Goal: Task Accomplishment & Management: Use online tool/utility

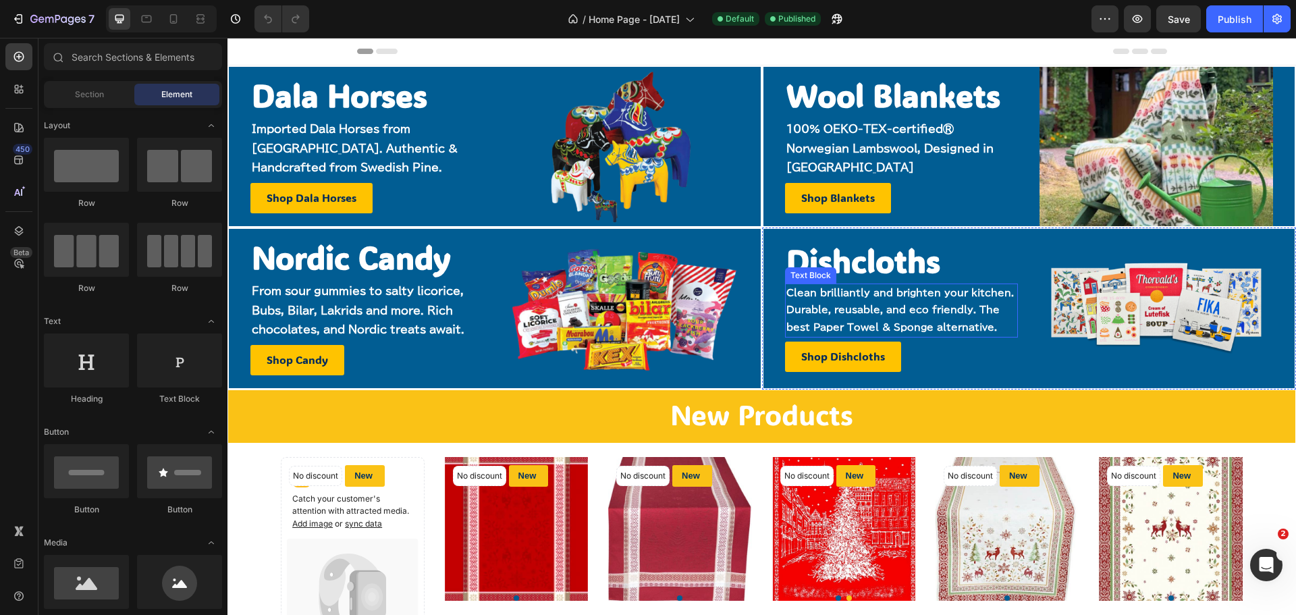
click at [854, 311] on p "Durable, reusable, and eco friendly. The best Paper Towel & Sponge alternative." at bounding box center [901, 319] width 231 height 34
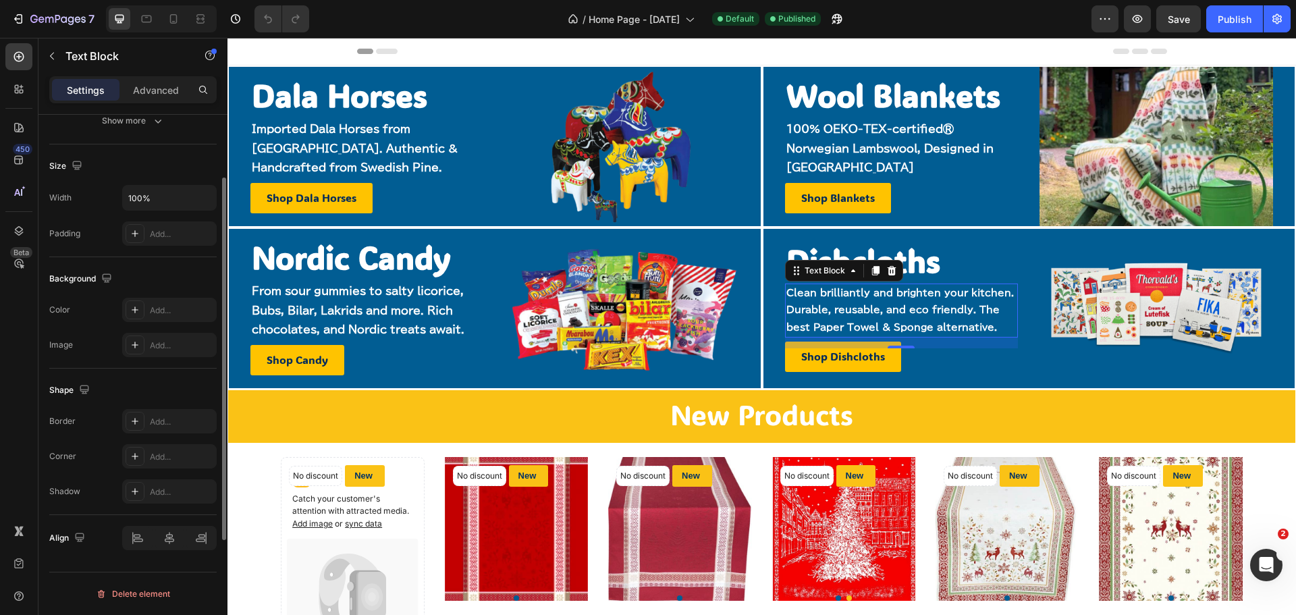
scroll to position [194, 0]
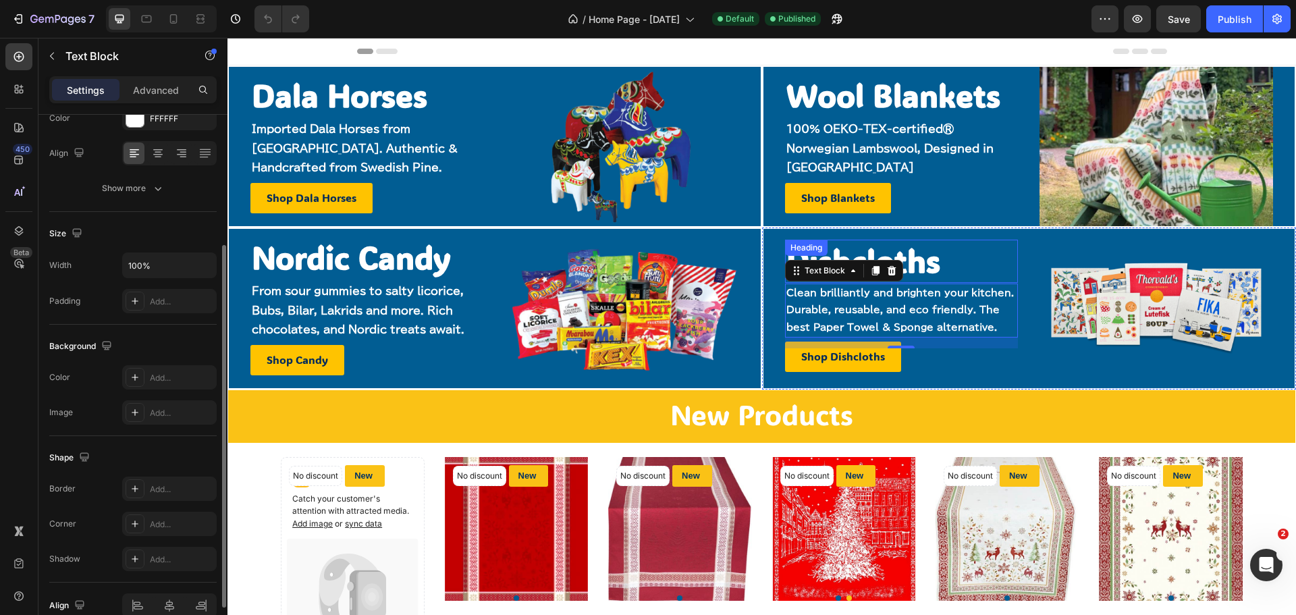
click at [920, 261] on h2 "Dishcloths" at bounding box center [902, 261] width 234 height 43
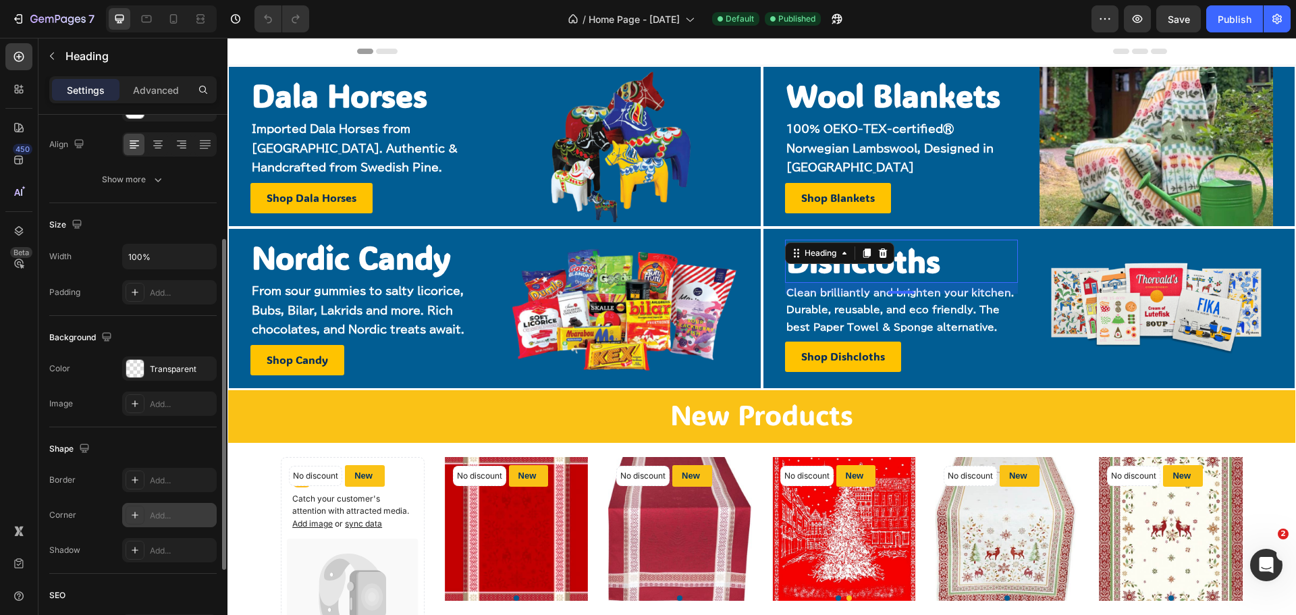
scroll to position [0, 0]
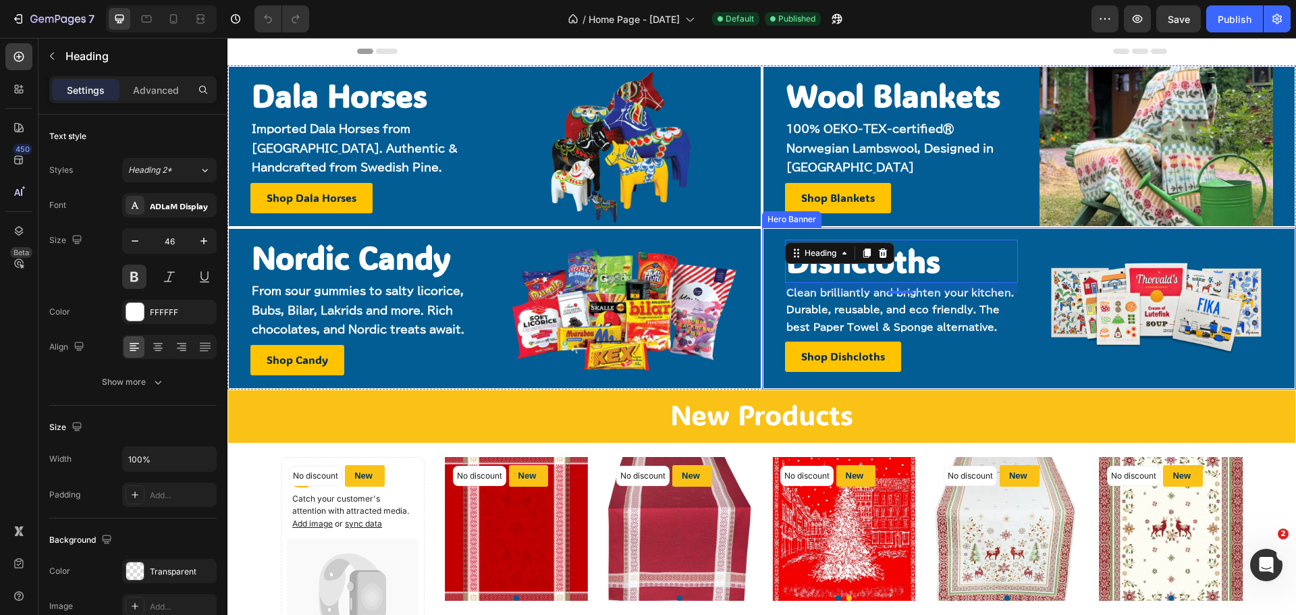
click at [767, 251] on div "Dishcloths Heading 16 Clean brilliantly and brighten your kitchen. Durable, reu…" at bounding box center [1029, 308] width 532 height 221
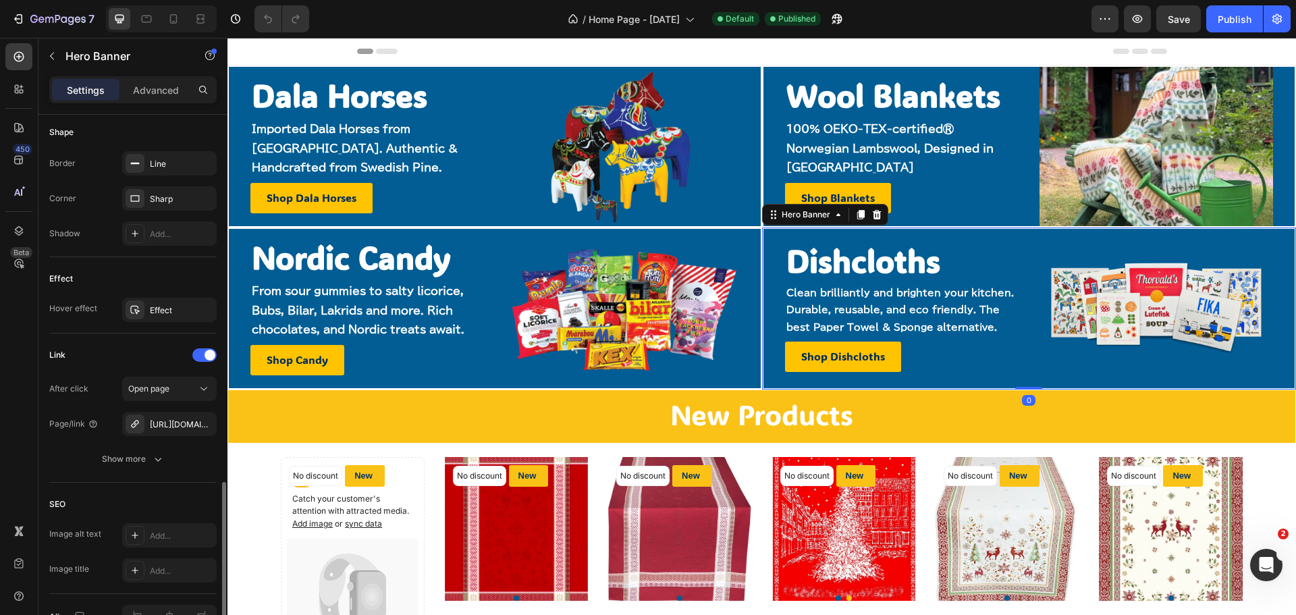
scroll to position [619, 0]
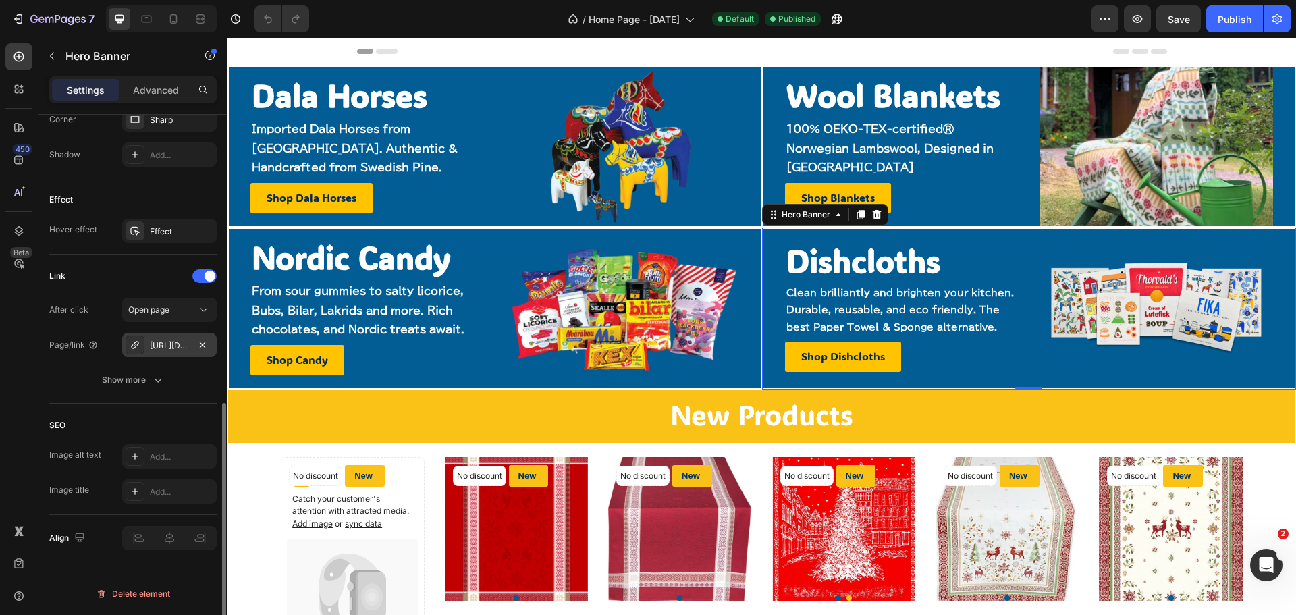
click at [169, 346] on div "[URL][DOMAIN_NAME]" at bounding box center [169, 345] width 39 height 12
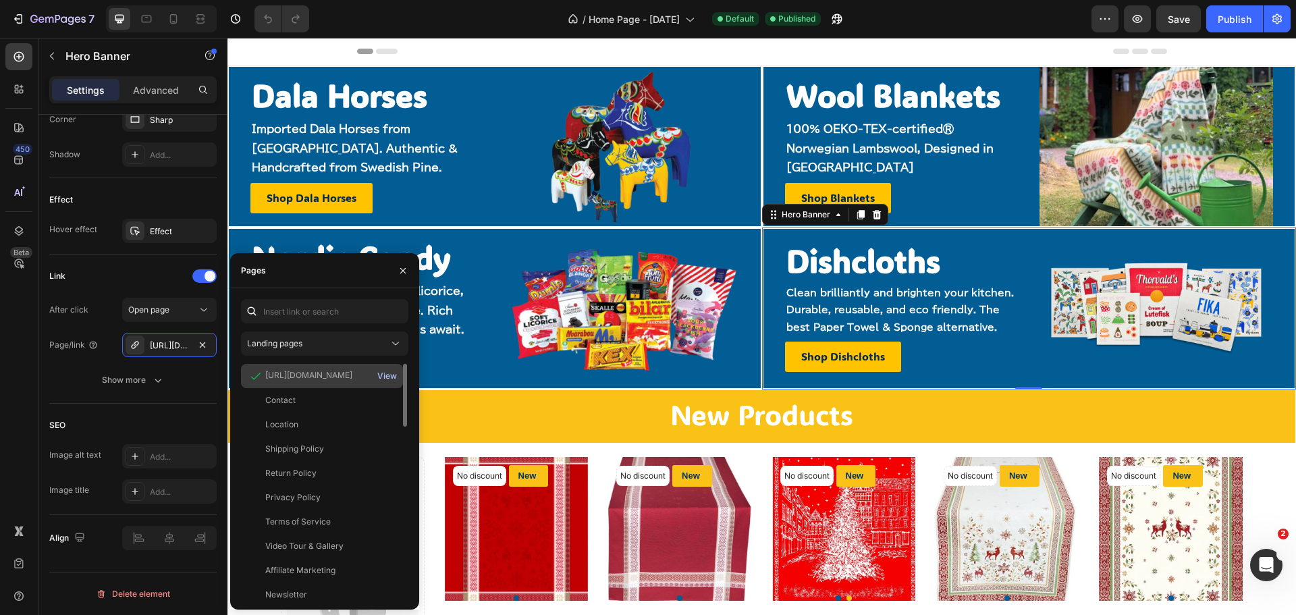
click at [396, 374] on div "View" at bounding box center [387, 376] width 20 height 12
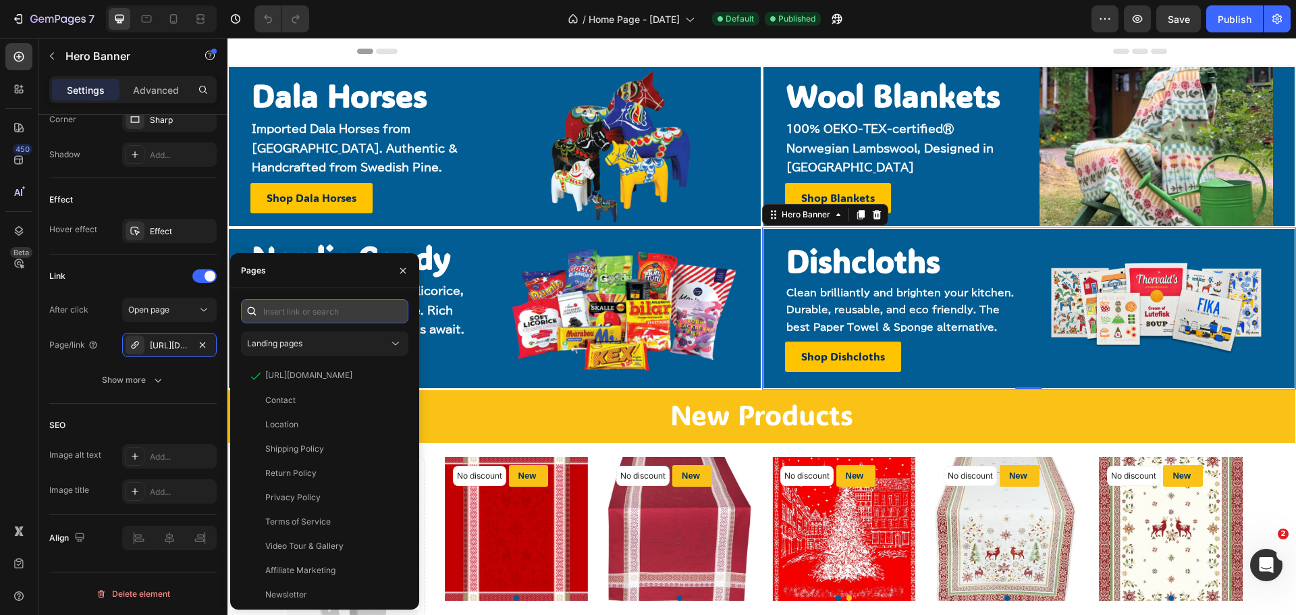
click at [301, 303] on input "text" at bounding box center [324, 311] width 167 height 24
paste input "[URL][DOMAIN_NAME]"
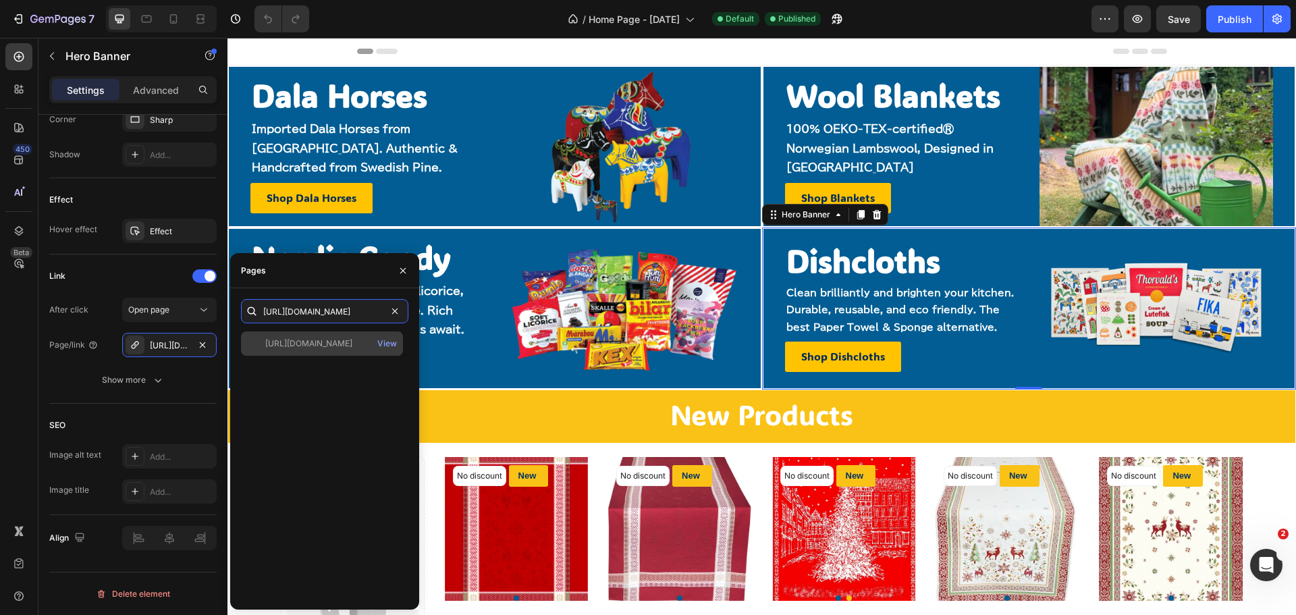
type input "[URL][DOMAIN_NAME]"
click at [310, 346] on div "[URL][DOMAIN_NAME]" at bounding box center [308, 343] width 87 height 12
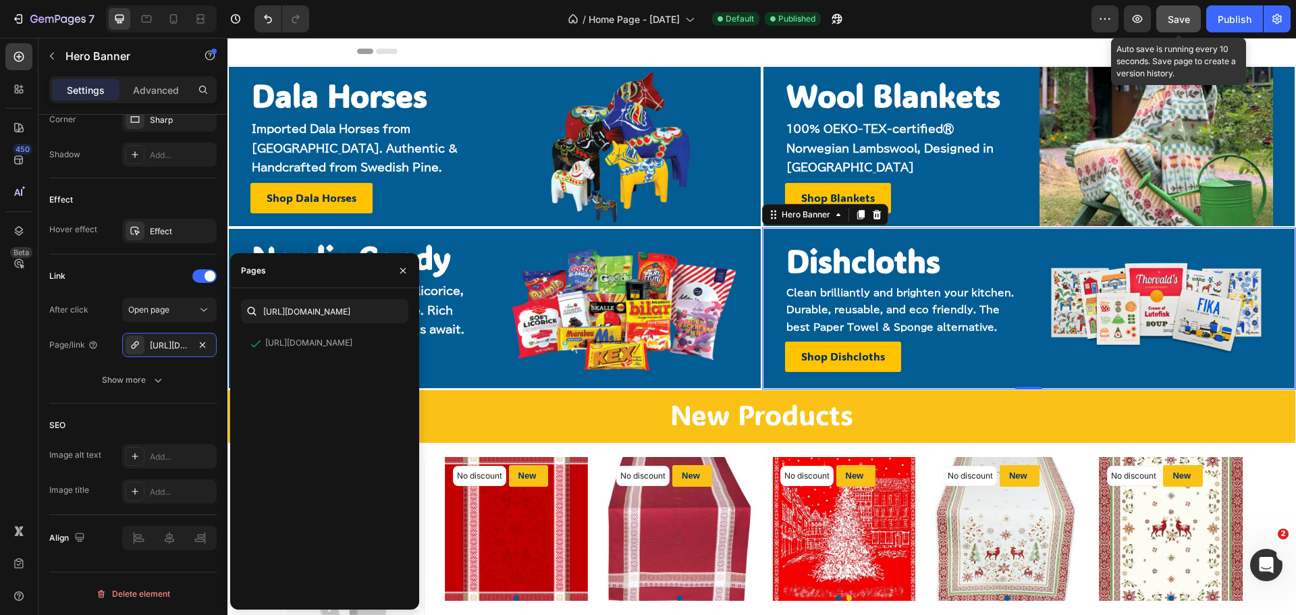
click at [1180, 22] on span "Save" at bounding box center [1179, 18] width 22 height 11
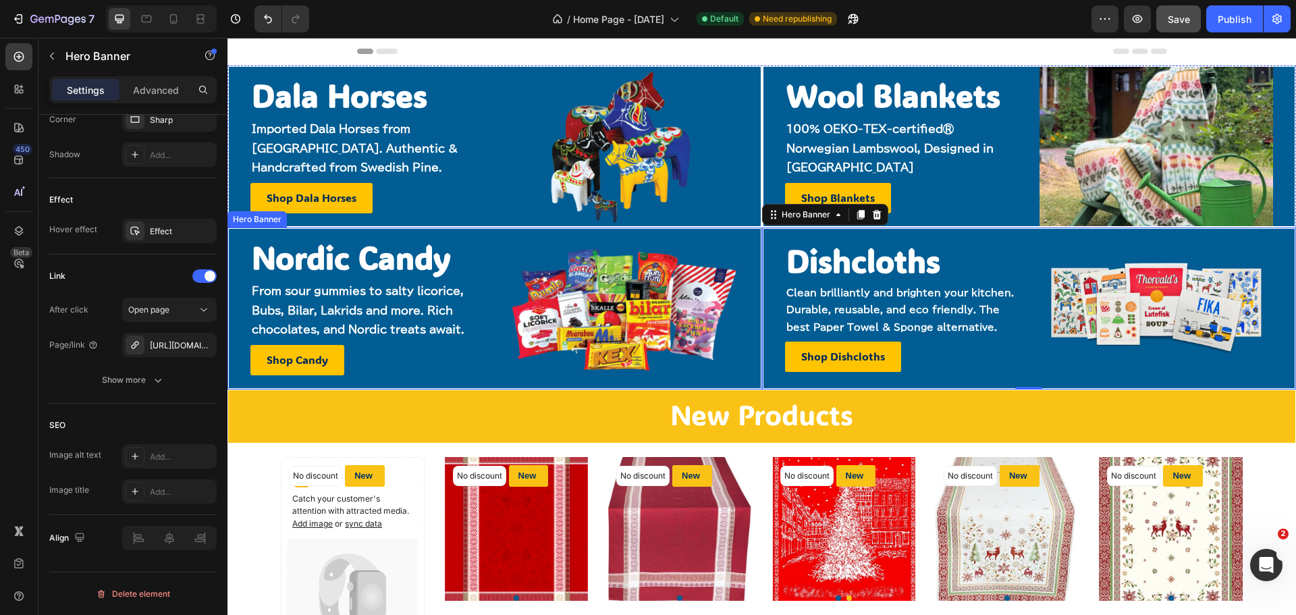
click at [242, 252] on div "Nordic Candy Heading From sour gummies to salty licorice, Bubs, Bilar, Lakrids …" at bounding box center [495, 308] width 532 height 324
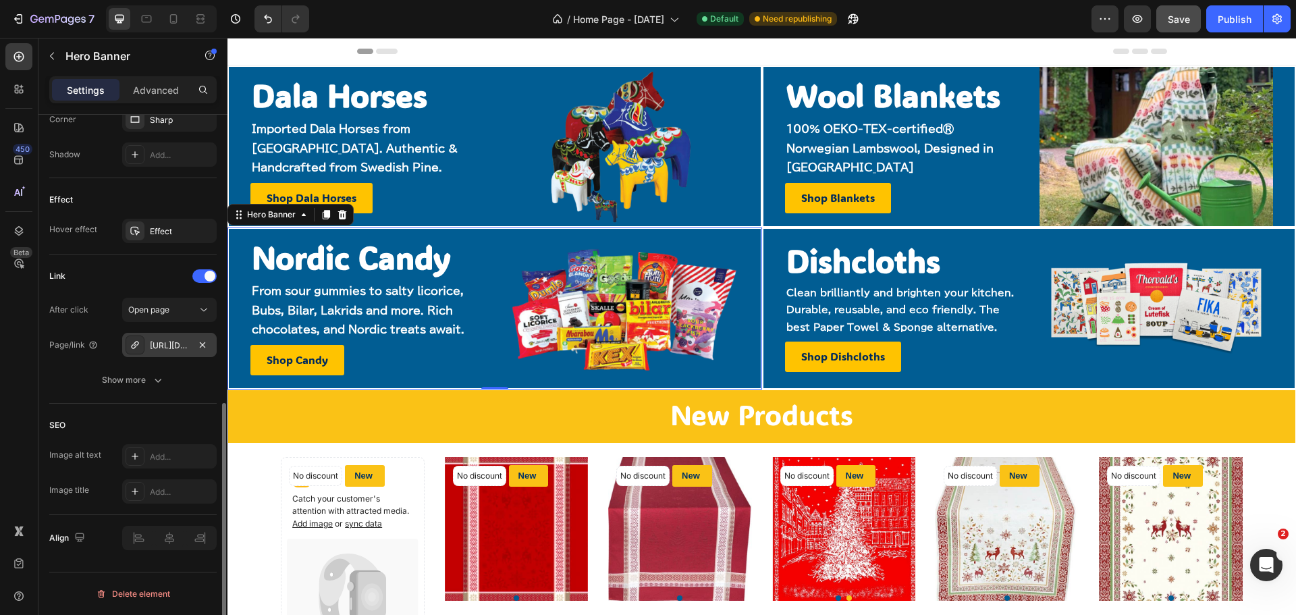
click at [177, 348] on div "[URL][DOMAIN_NAME]" at bounding box center [169, 345] width 39 height 12
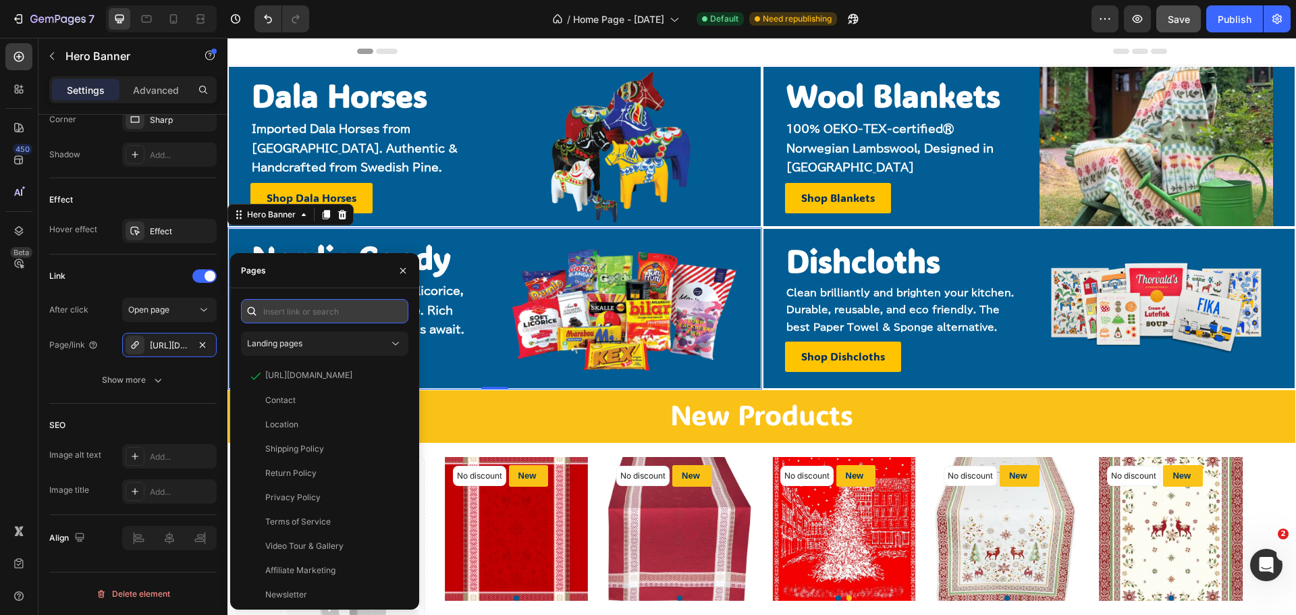
click at [306, 313] on input "text" at bounding box center [324, 311] width 167 height 24
paste input "[URL][DOMAIN_NAME]"
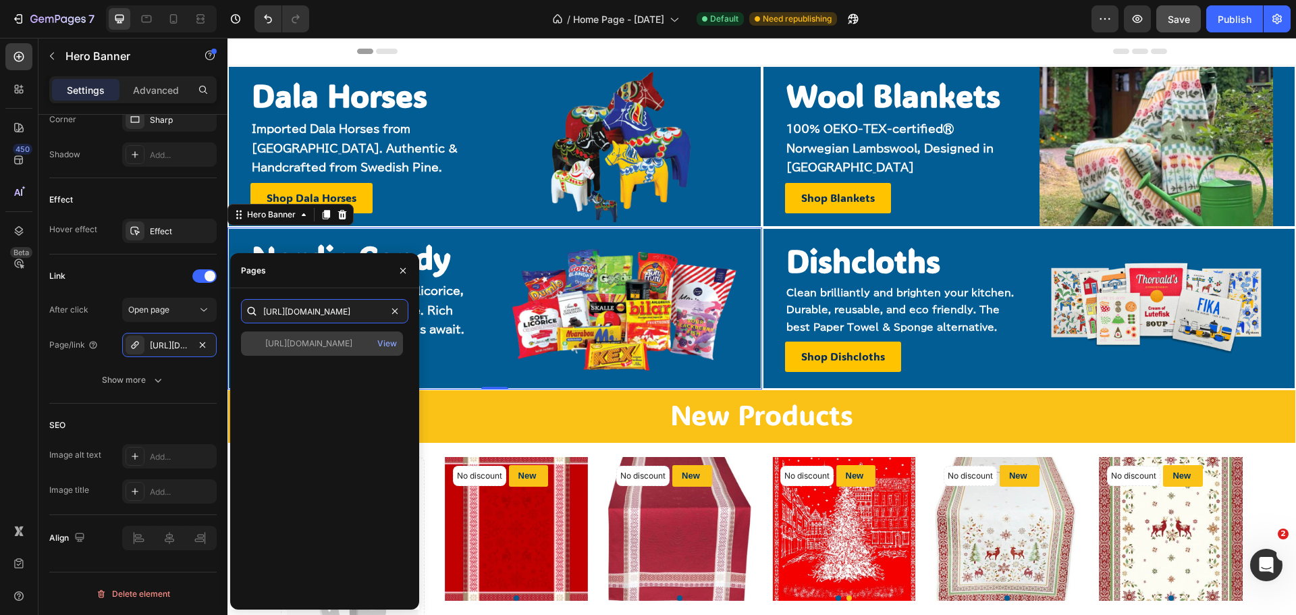
type input "[URL][DOMAIN_NAME]"
click at [300, 347] on div "[URL][DOMAIN_NAME]" at bounding box center [308, 343] width 87 height 12
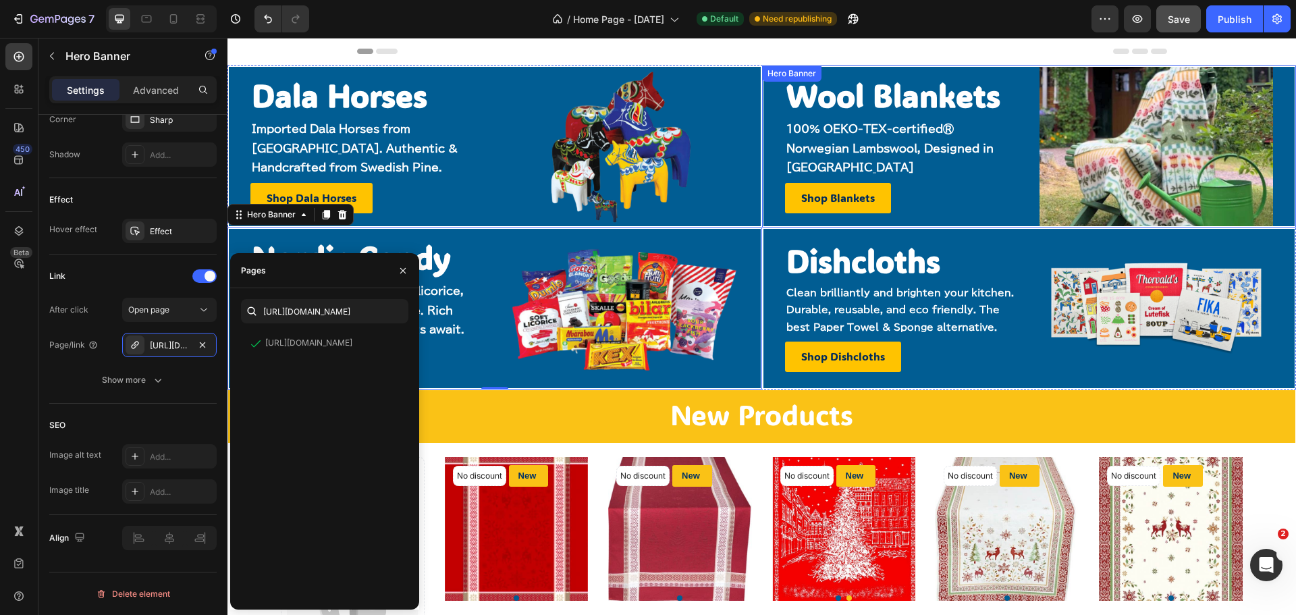
click at [767, 90] on div "Wool Blankets Heading 100% OEKO-TEX-certified® Norwegian Lambswool, Designed in…" at bounding box center [1029, 146] width 532 height 306
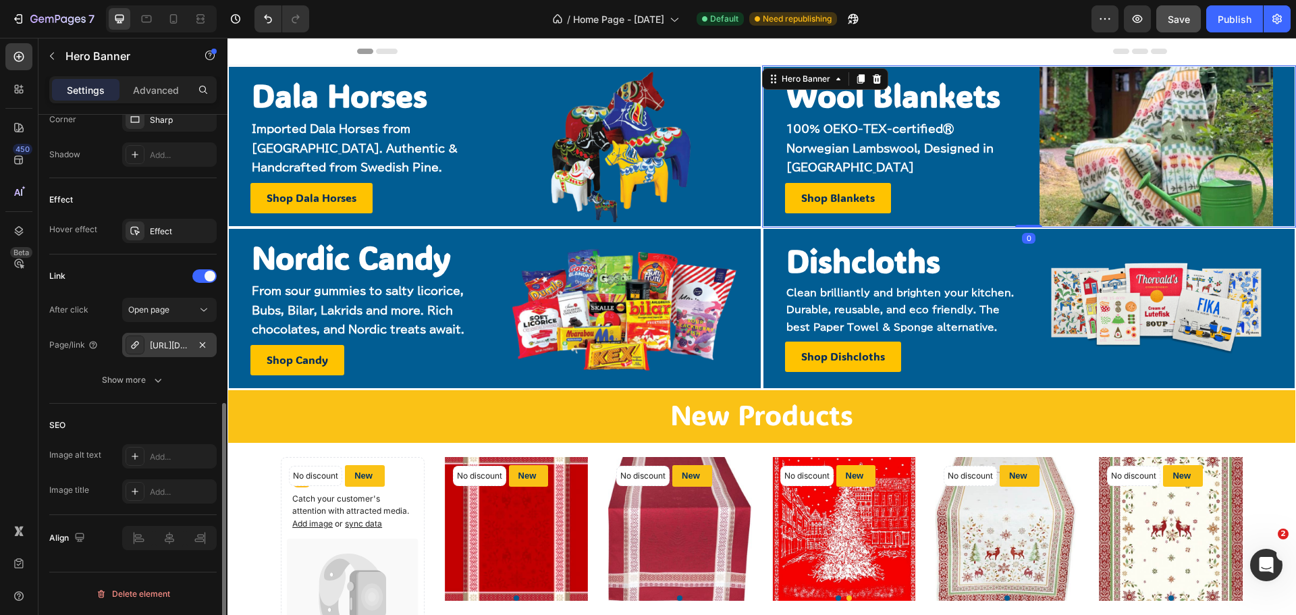
click at [172, 341] on div "[URL][DOMAIN_NAME]" at bounding box center [169, 345] width 39 height 12
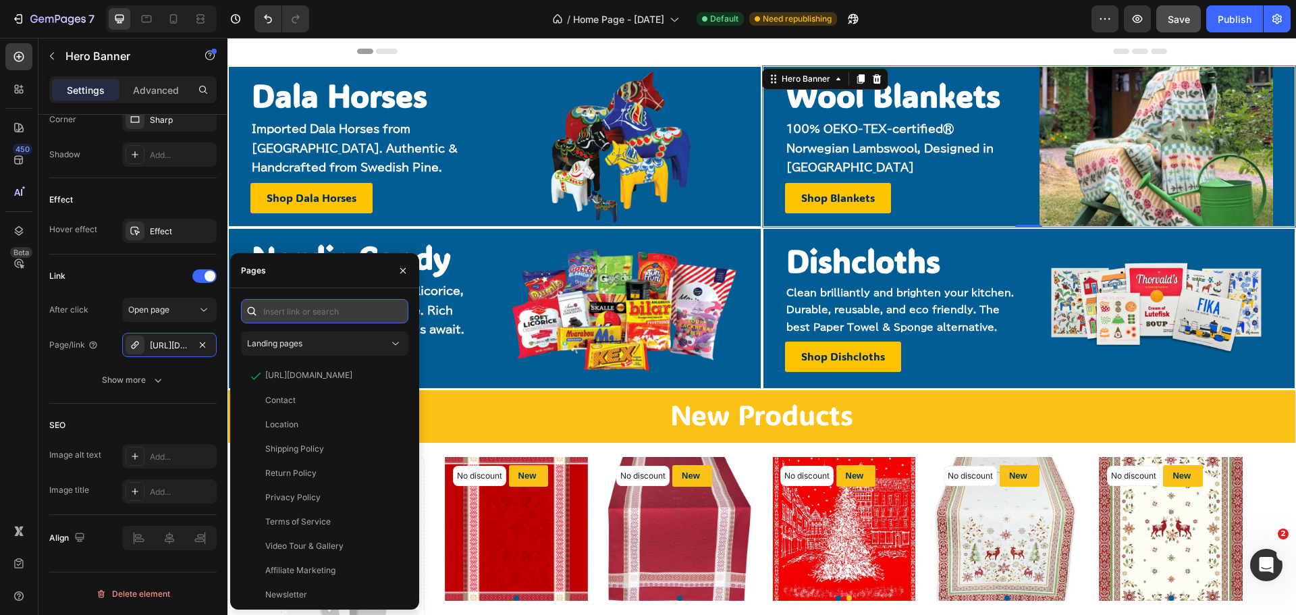
click at [323, 310] on input "text" at bounding box center [324, 311] width 167 height 24
paste input "[URL][DOMAIN_NAME][PERSON_NAME]"
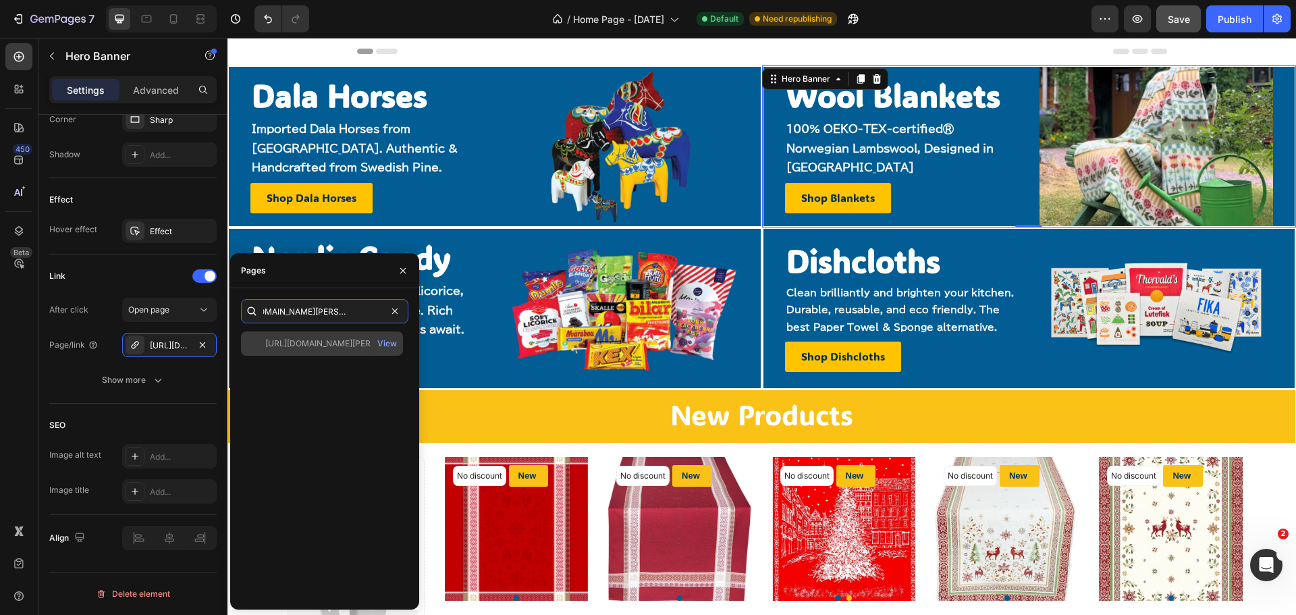
type input "[URL][DOMAIN_NAME][PERSON_NAME]"
drag, startPoint x: 324, startPoint y: 346, endPoint x: 416, endPoint y: 339, distance: 92.8
click at [323, 347] on div "[URL][DOMAIN_NAME][PERSON_NAME]" at bounding box center [330, 343] width 130 height 12
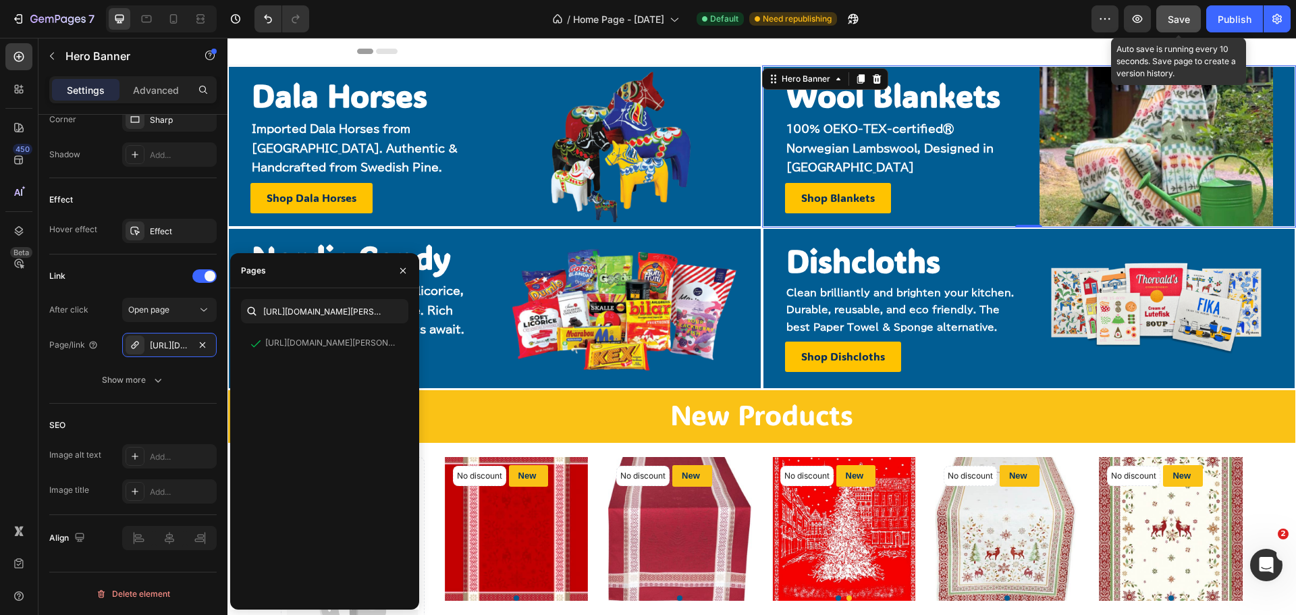
click at [1180, 22] on span "Save" at bounding box center [1179, 18] width 22 height 11
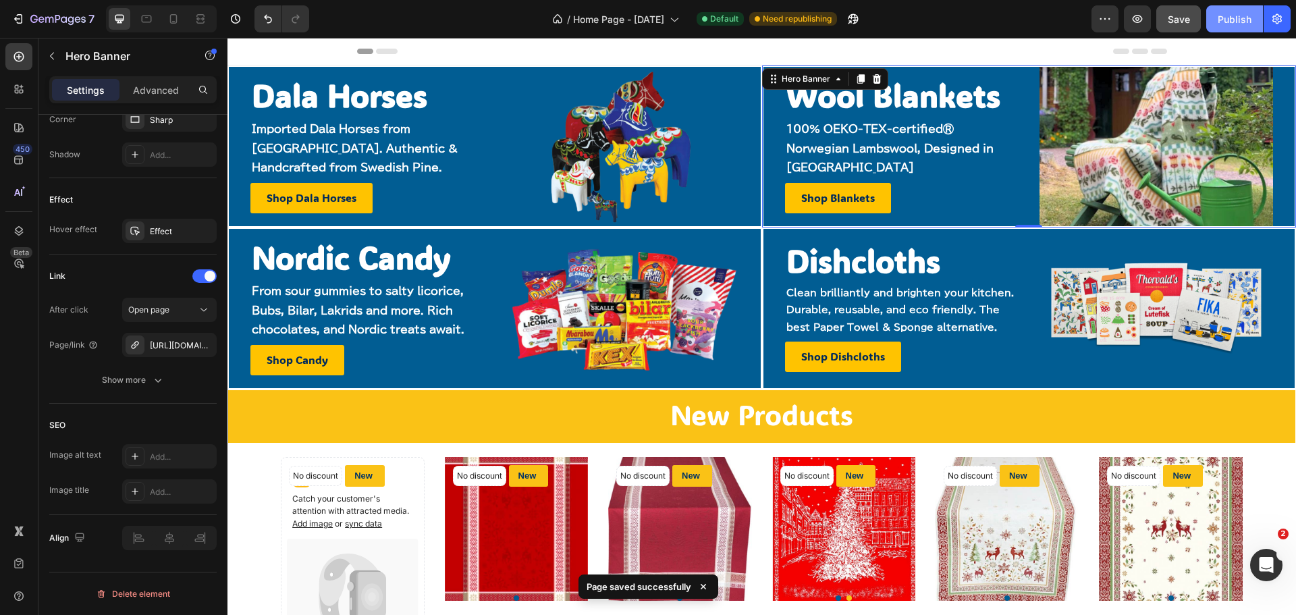
click at [1233, 24] on div "Publish" at bounding box center [1235, 19] width 34 height 14
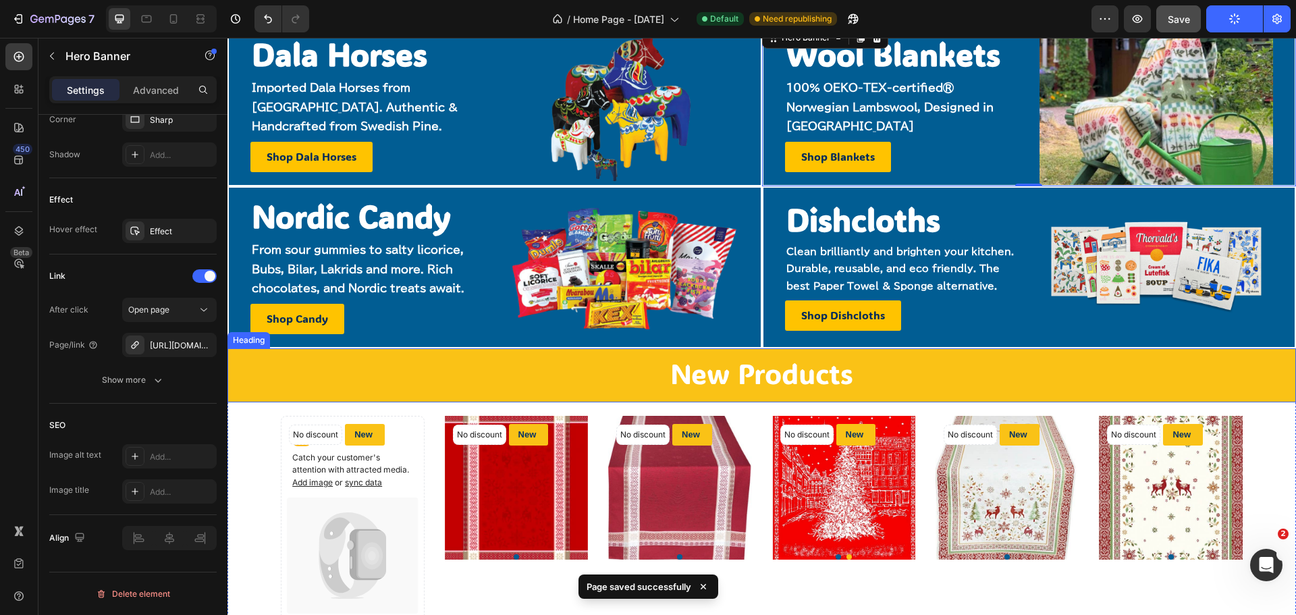
scroll to position [135, 0]
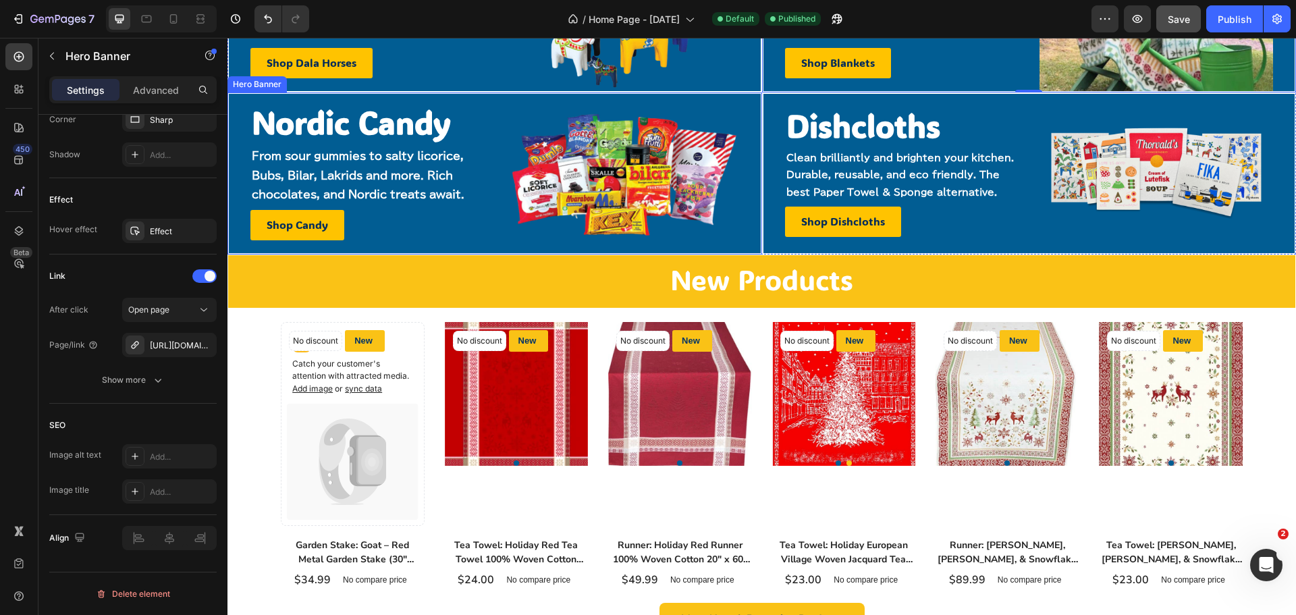
click at [243, 143] on div "Nordic Candy Heading From sour gummies to salty licorice, Bubs, Bilar, Lakrids …" at bounding box center [495, 173] width 532 height 324
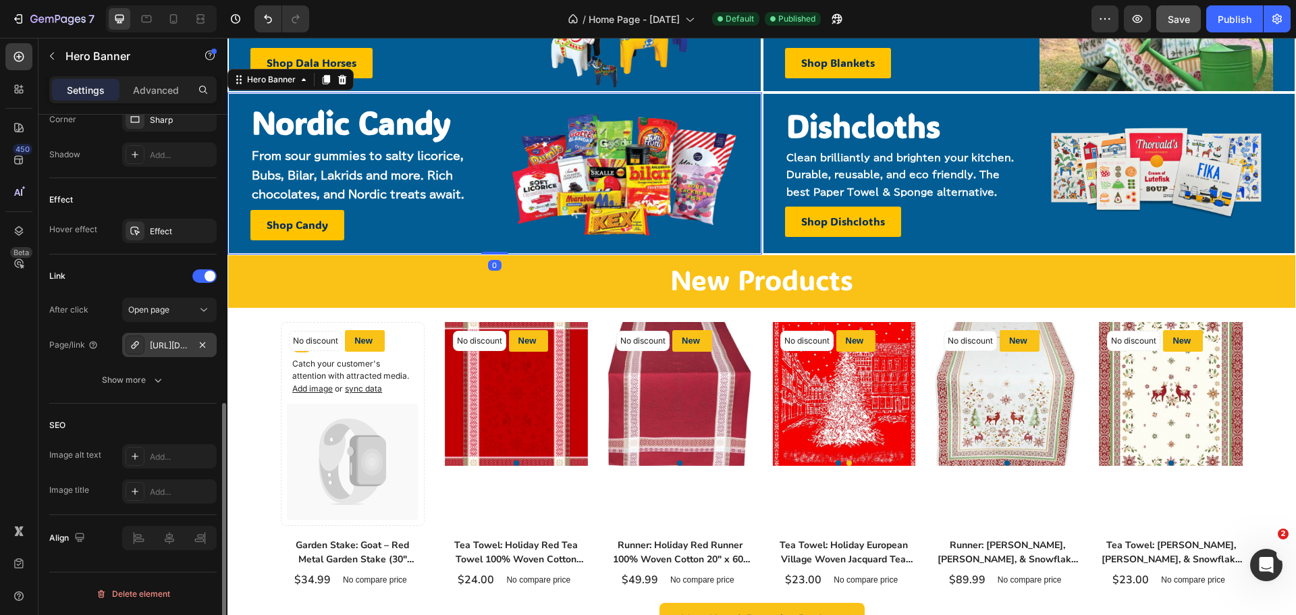
click at [165, 348] on div "[URL][DOMAIN_NAME]" at bounding box center [169, 345] width 39 height 12
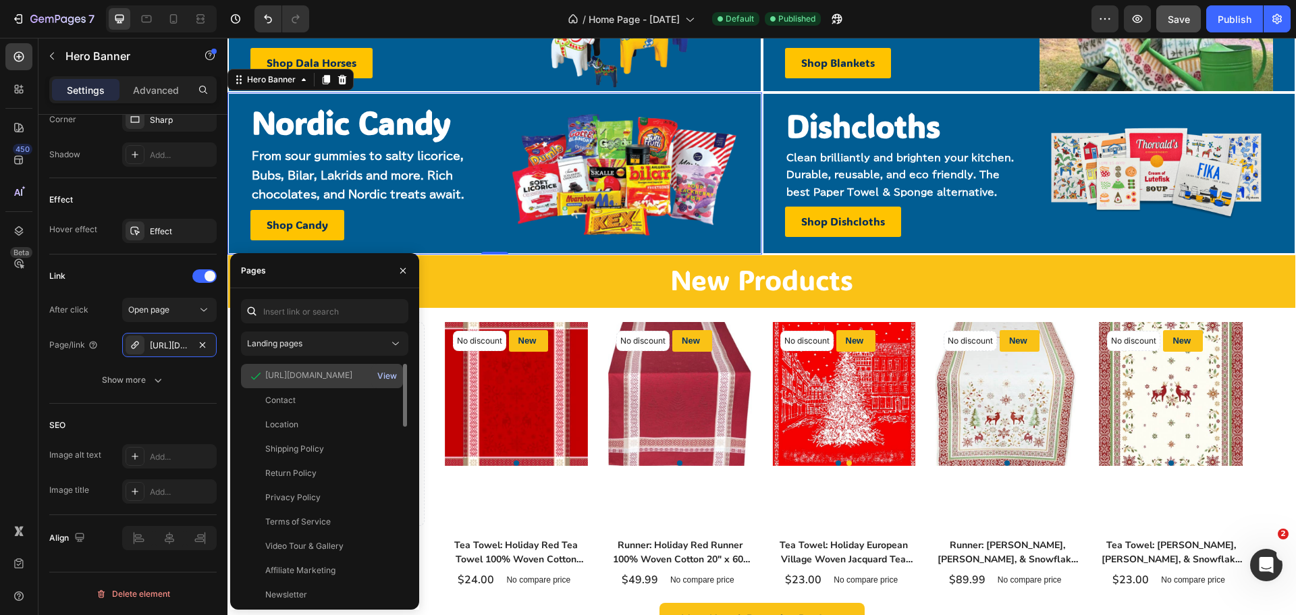
click at [383, 374] on div "View" at bounding box center [387, 376] width 20 height 12
